Goal: Task Accomplishment & Management: Use online tool/utility

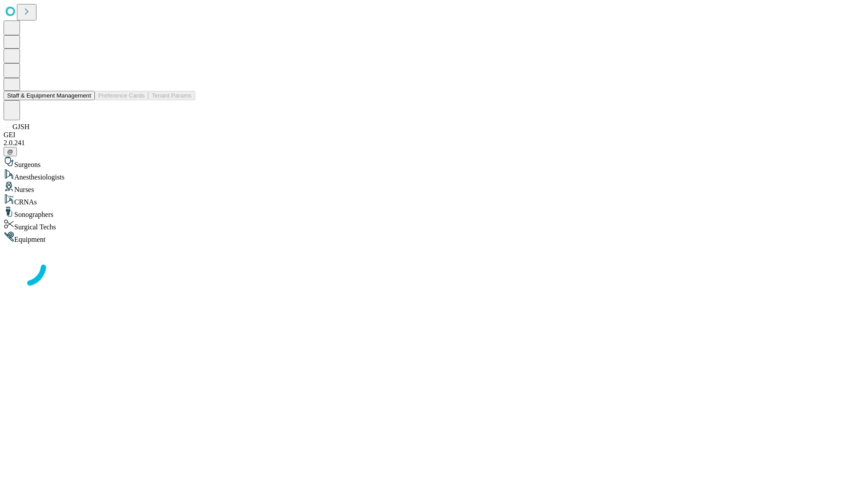
click at [85, 100] on button "Staff & Equipment Management" at bounding box center [49, 95] width 91 height 9
